Goal: Task Accomplishment & Management: Use online tool/utility

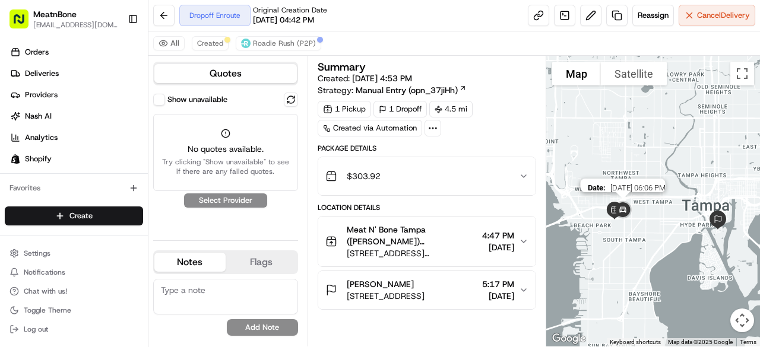
drag, startPoint x: 661, startPoint y: 211, endPoint x: 606, endPoint y: 200, distance: 55.7
click at [606, 200] on img at bounding box center [622, 210] width 33 height 33
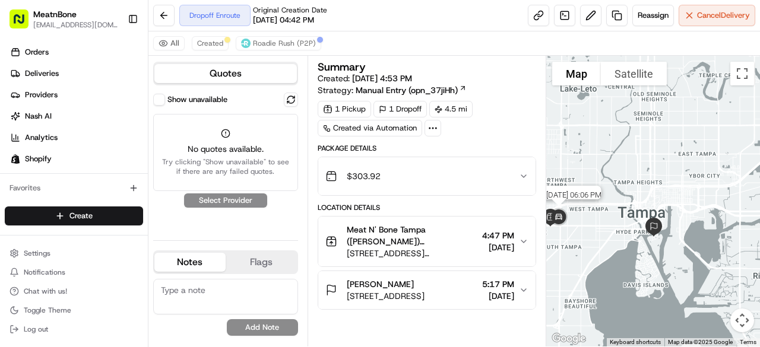
click at [563, 219] on img at bounding box center [558, 217] width 33 height 33
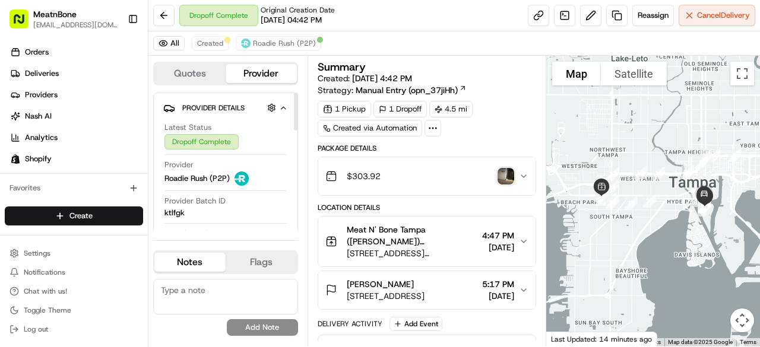
click at [493, 176] on div "$303.92" at bounding box center [422, 176] width 194 height 24
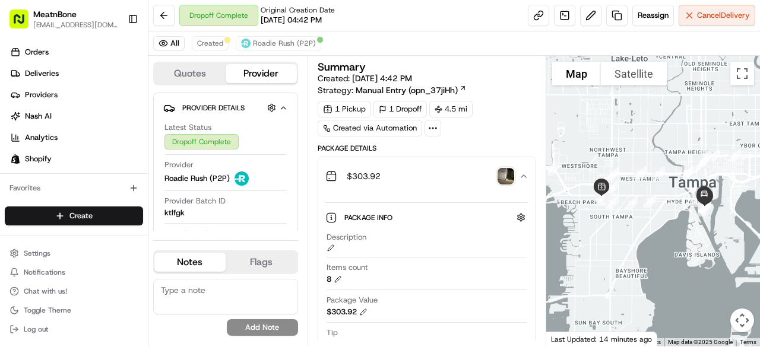
click at [503, 175] on img "button" at bounding box center [505, 176] width 17 height 17
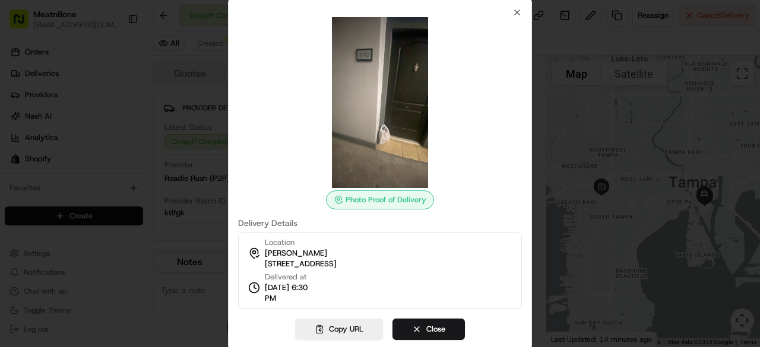
click at [553, 169] on div at bounding box center [380, 173] width 760 height 347
